Goal: Information Seeking & Learning: Learn about a topic

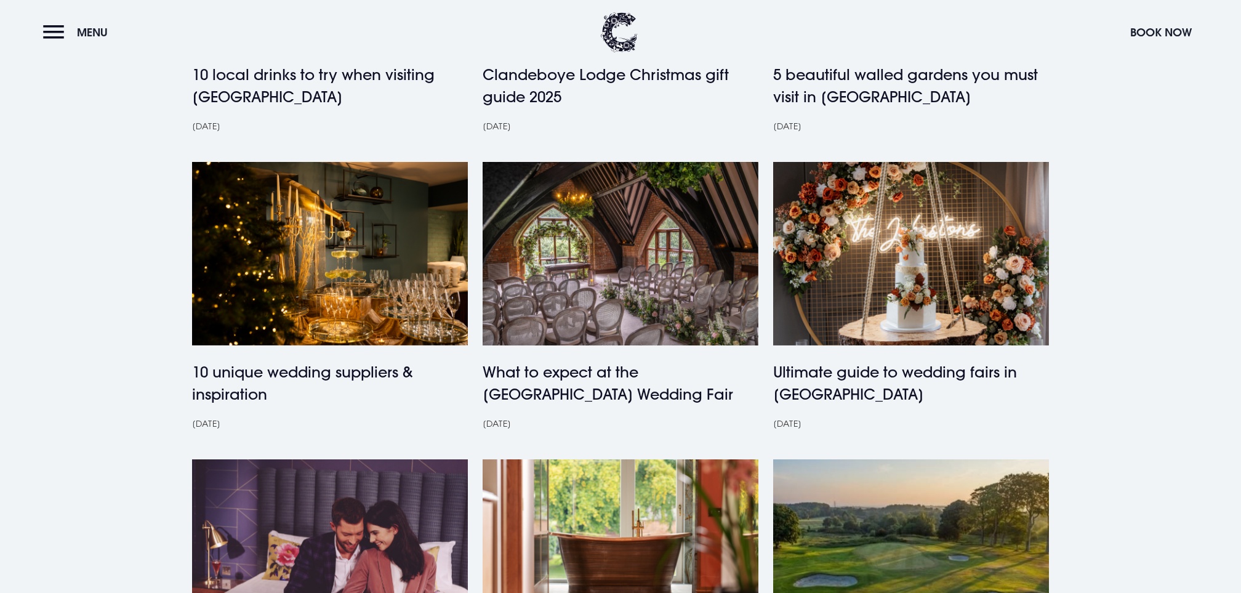
scroll to position [772, 0]
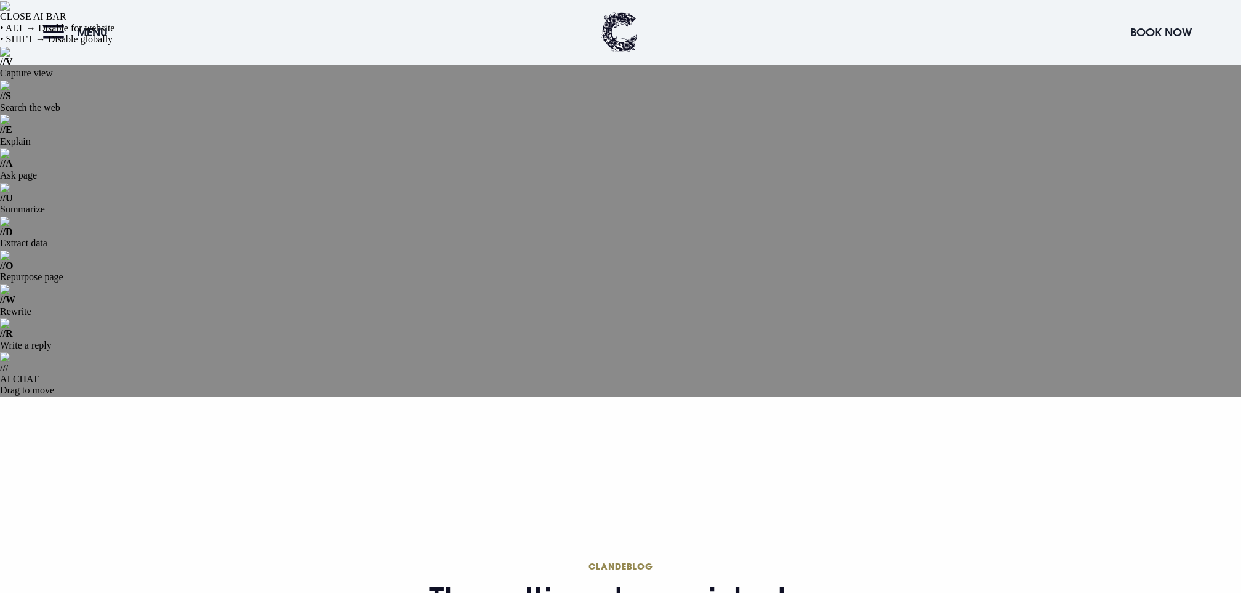
scroll to position [326, 0]
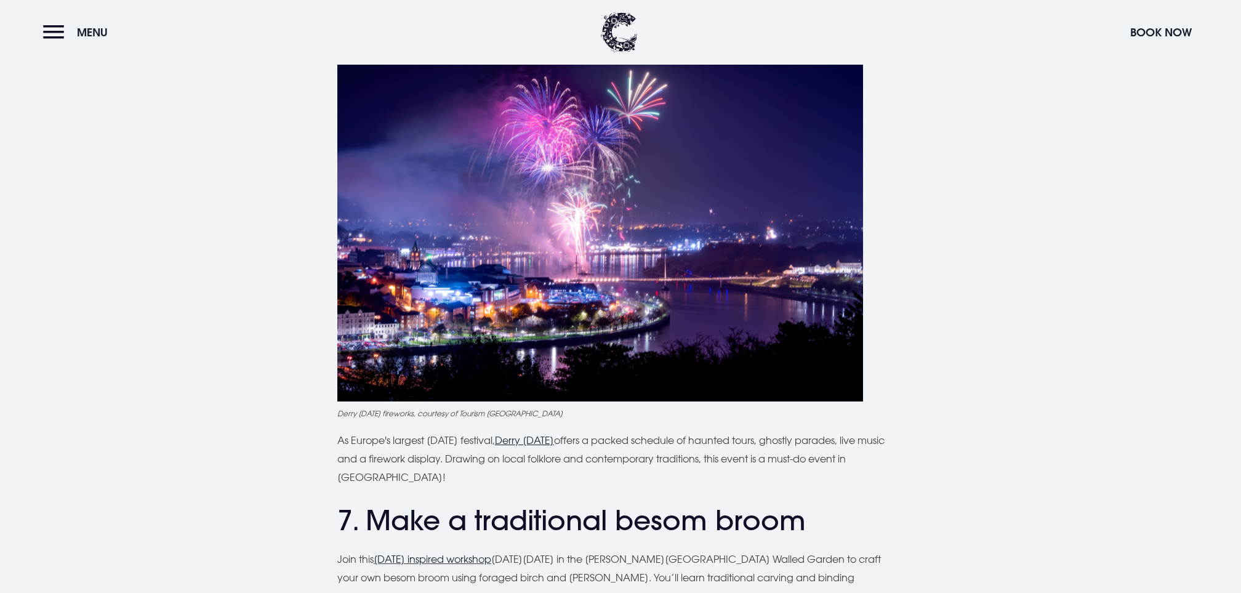
scroll to position [2916, 0]
